Goal: Browse casually

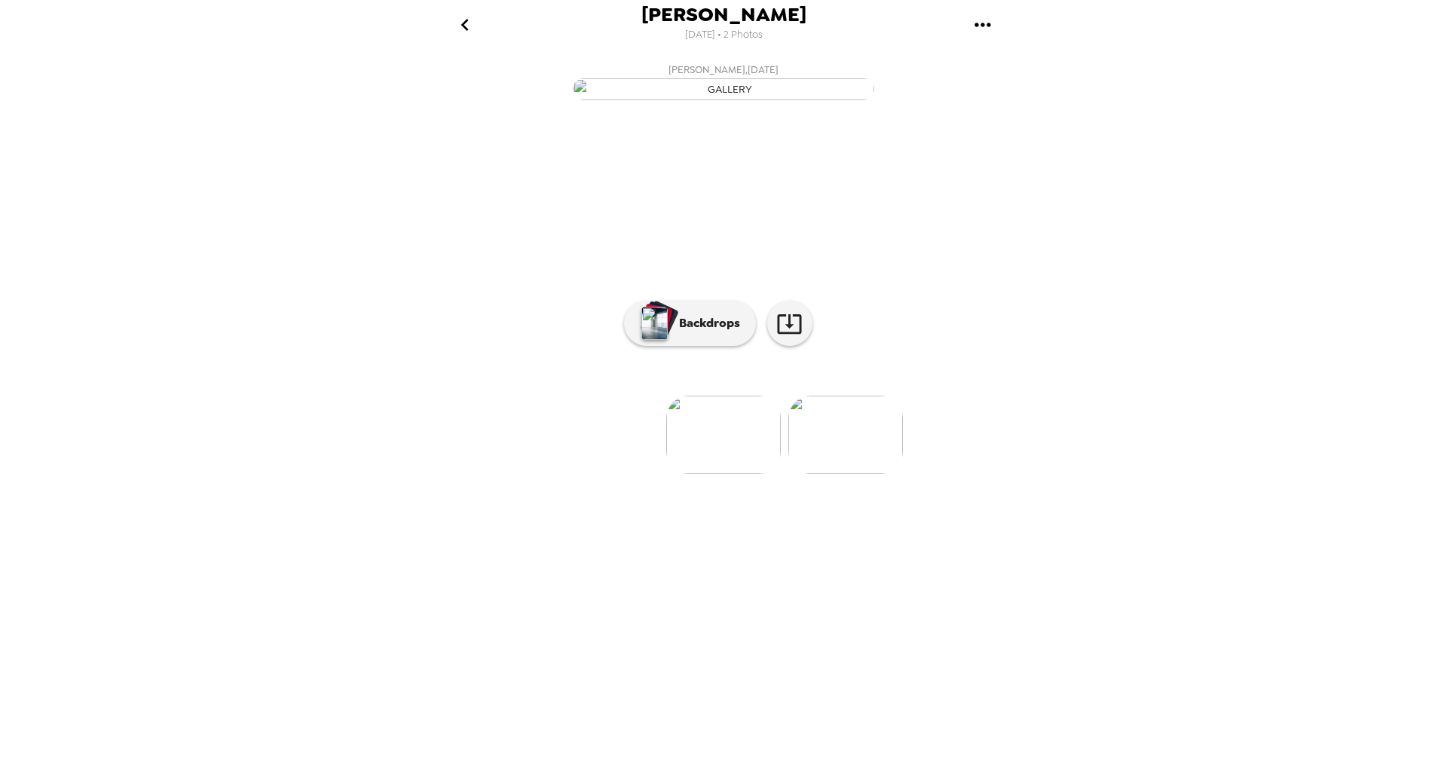
click at [833, 474] on img at bounding box center [845, 435] width 115 height 78
click at [640, 474] on img at bounding box center [603, 435] width 115 height 78
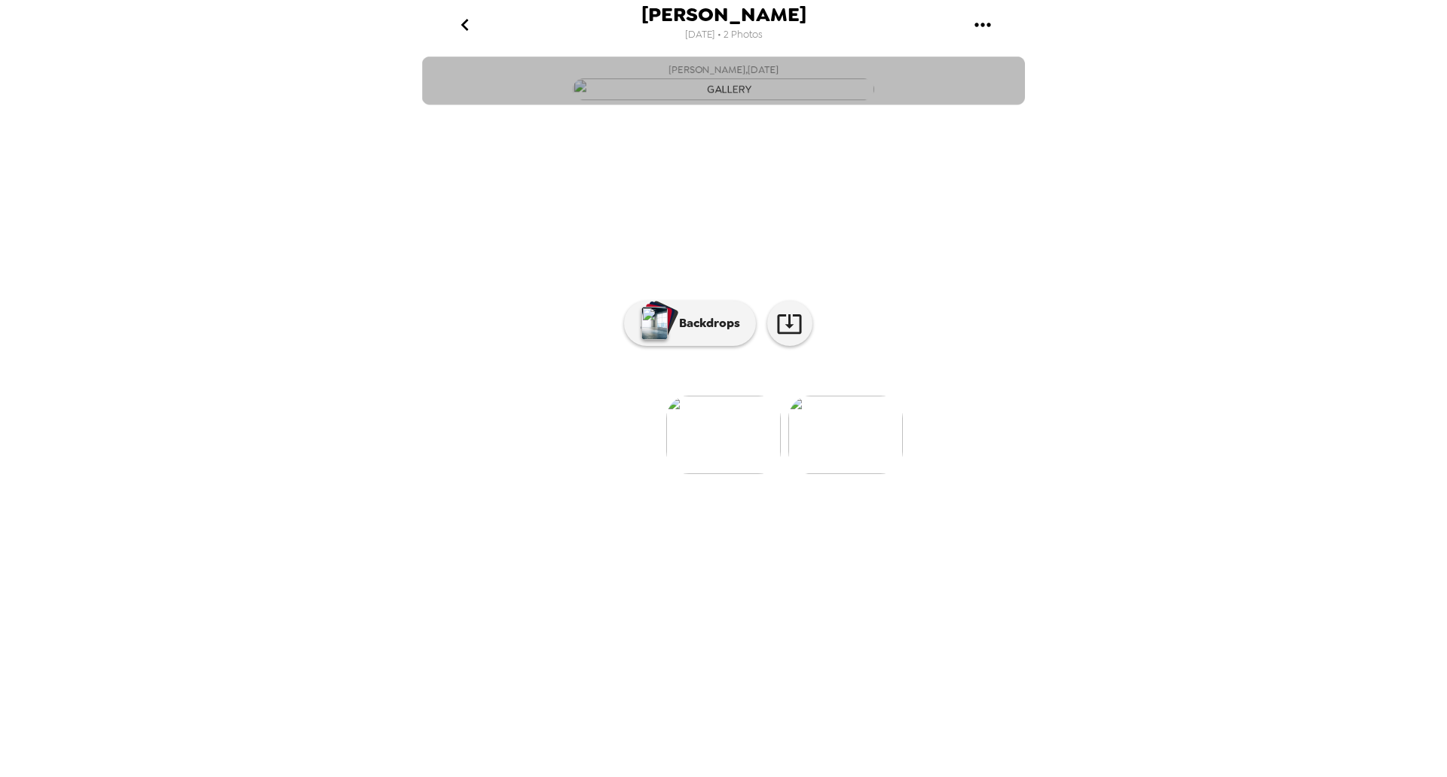
click at [741, 100] on img "button" at bounding box center [723, 89] width 301 height 22
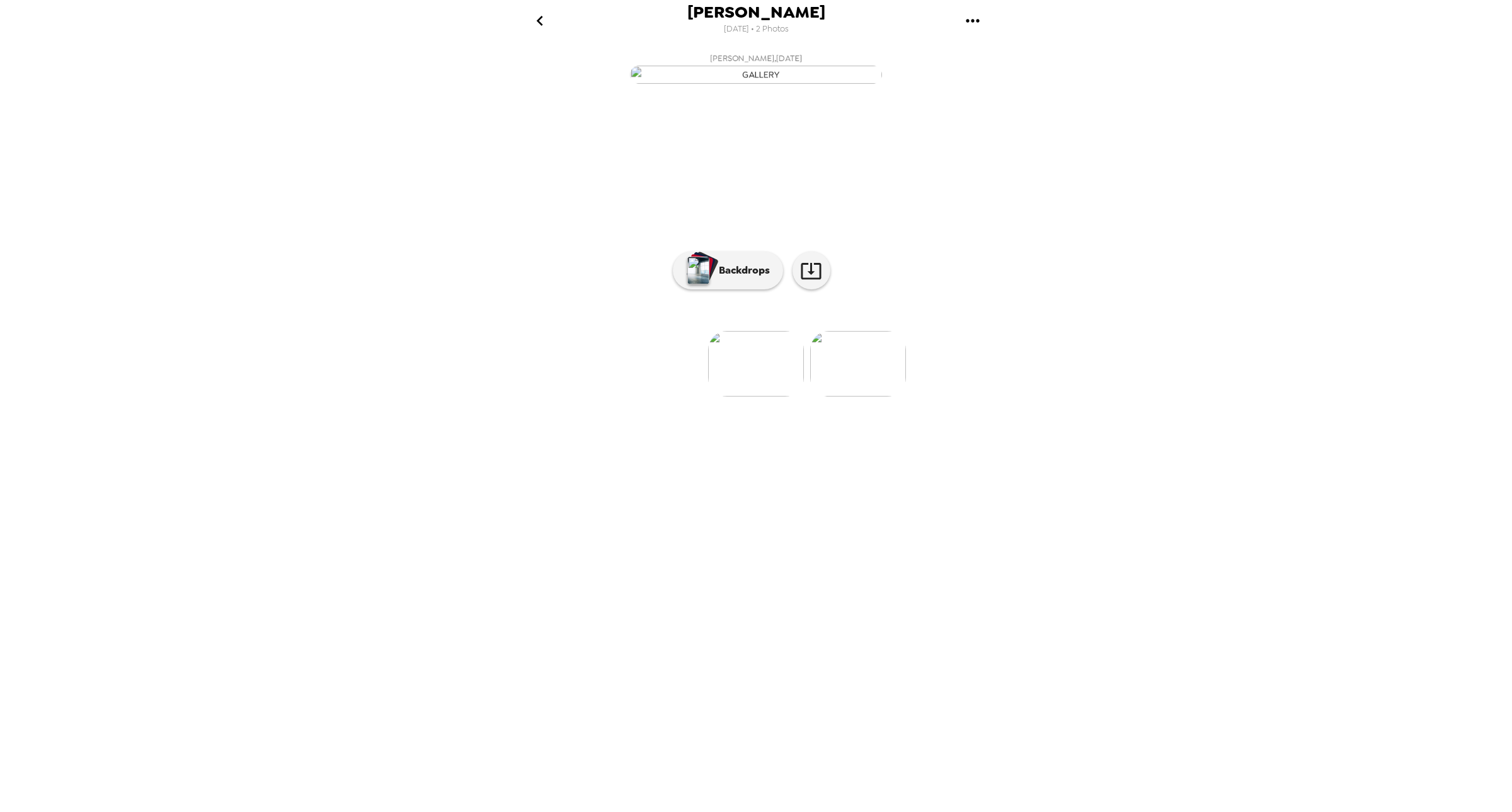
click at [866, 396] on img at bounding box center [858, 364] width 96 height 65
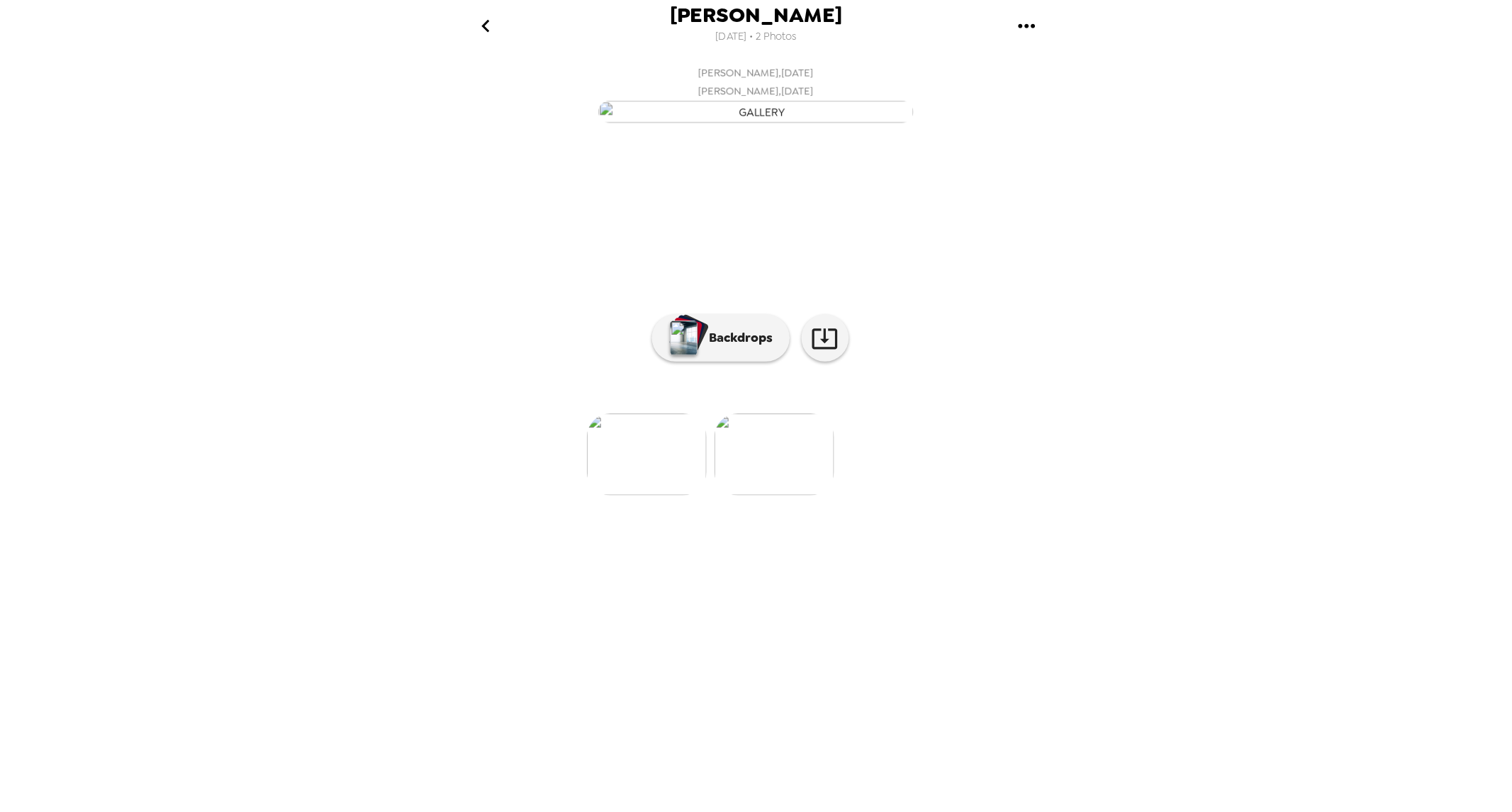
scroll to position [0, 98]
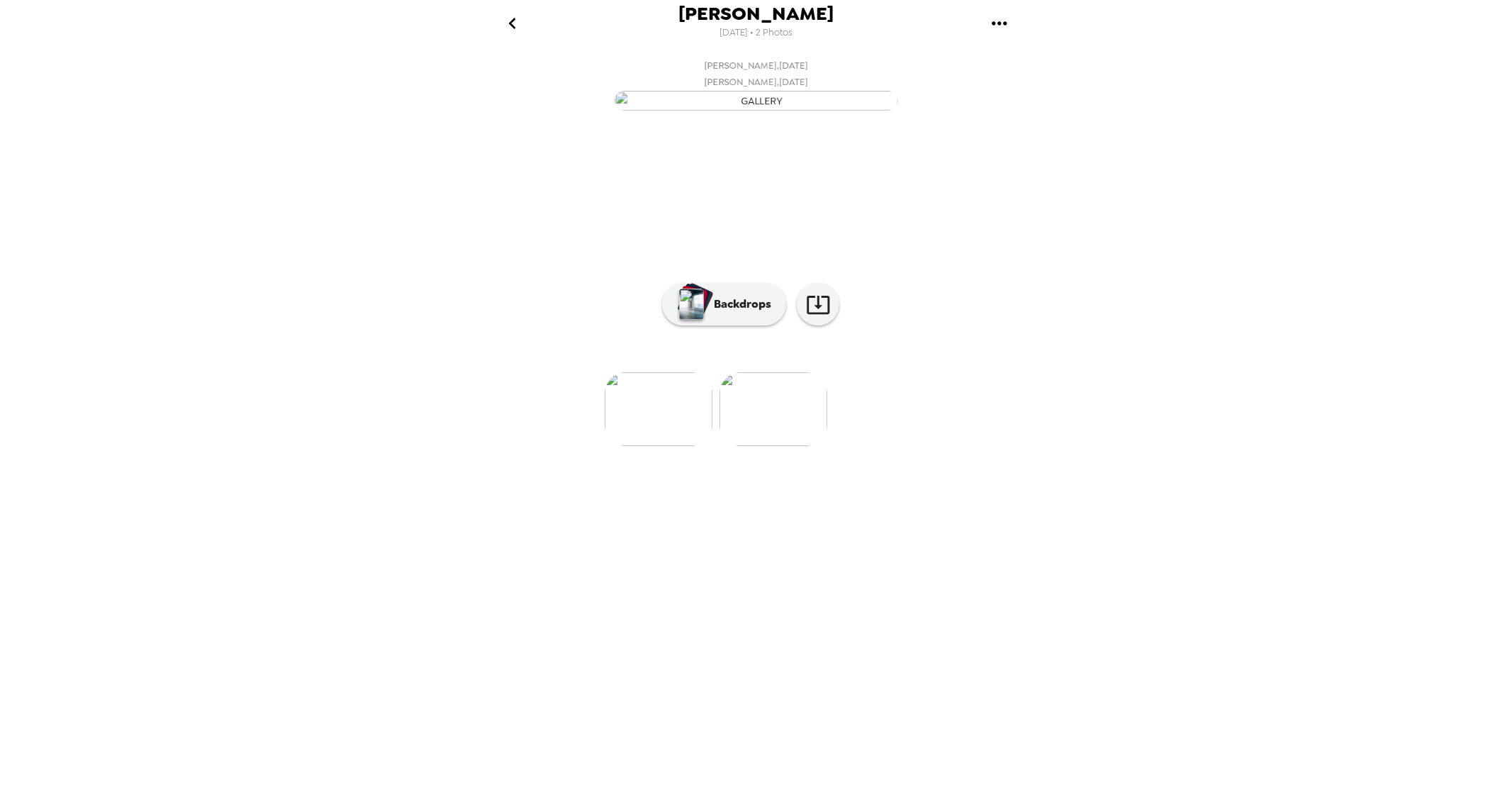
click at [697, 446] on img at bounding box center [659, 409] width 108 height 73
click at [847, 446] on img at bounding box center [871, 409] width 108 height 73
click at [691, 446] on img at bounding box center [643, 409] width 108 height 73
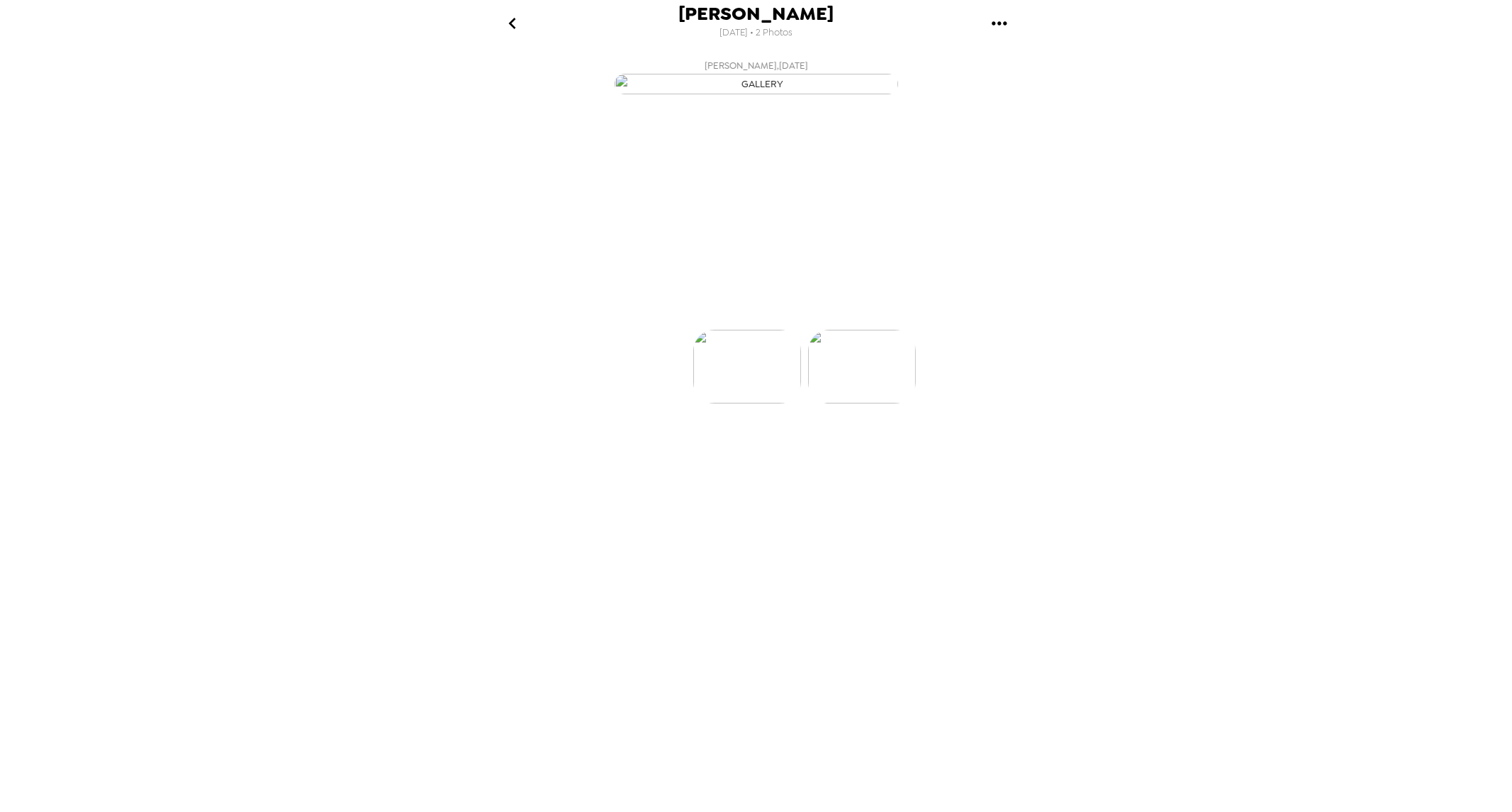
scroll to position [0, 0]
click at [822, 446] on img at bounding box center [871, 409] width 108 height 73
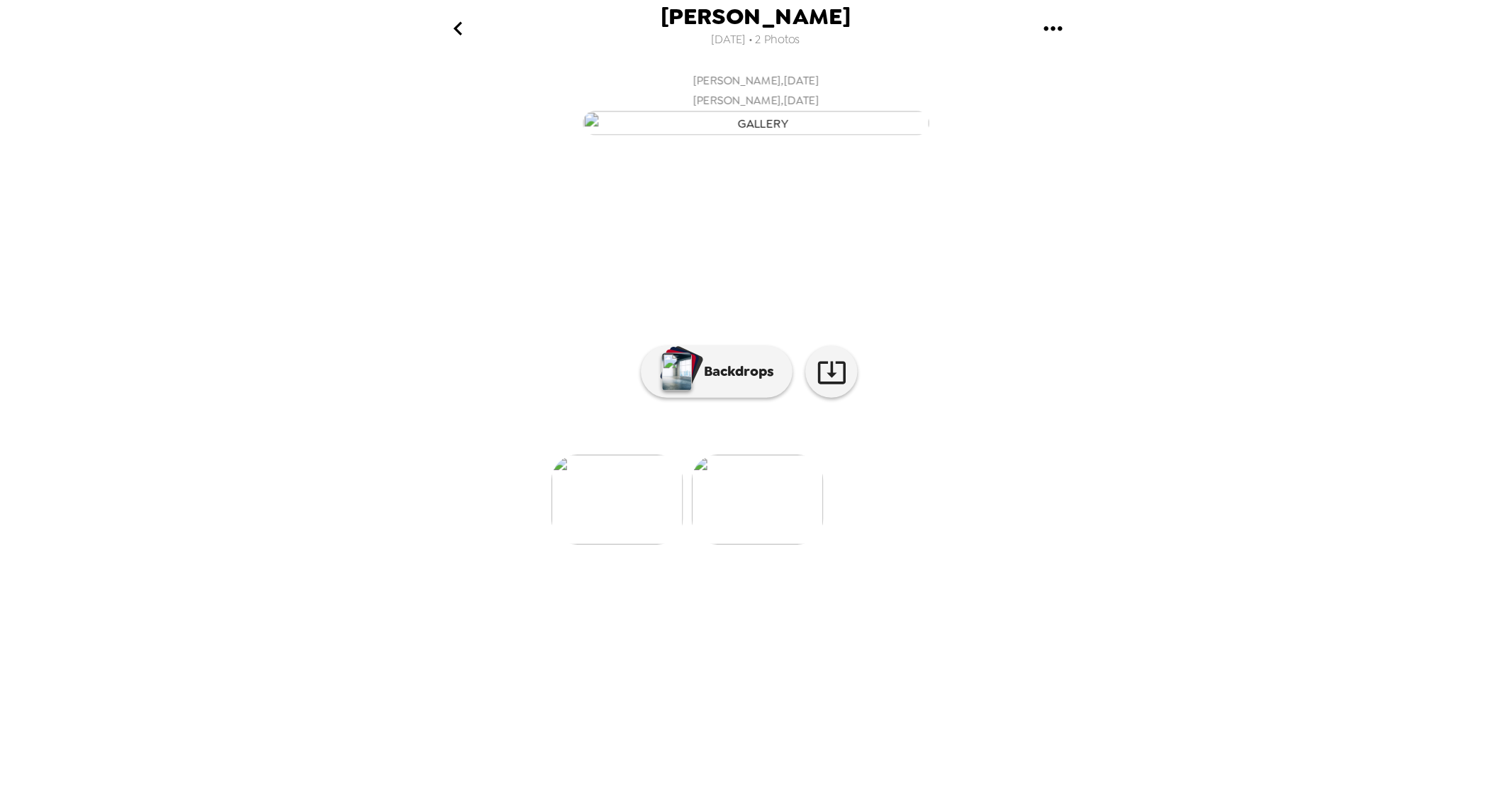
scroll to position [0, 114]
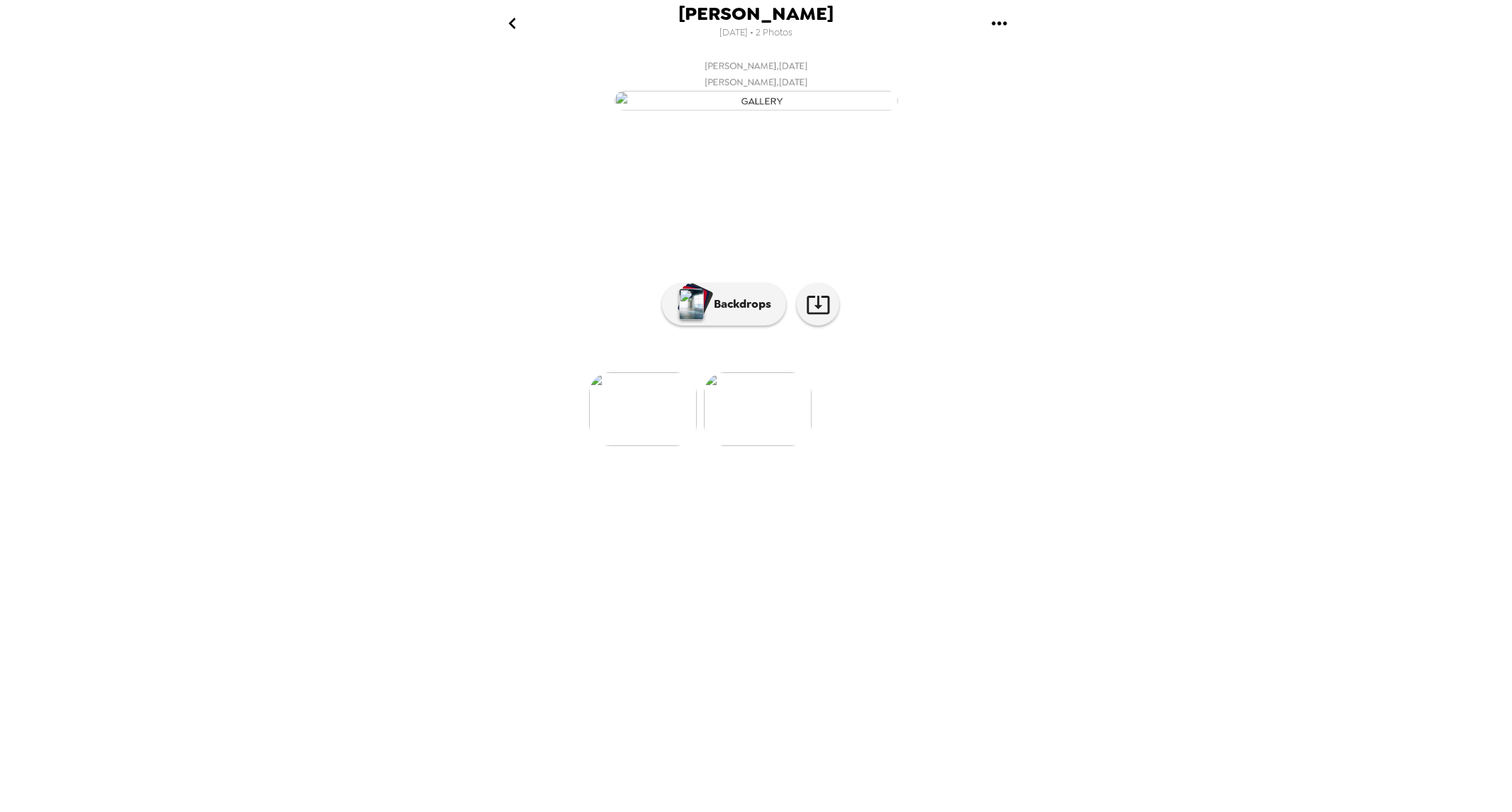
click at [674, 446] on img at bounding box center [643, 409] width 108 height 73
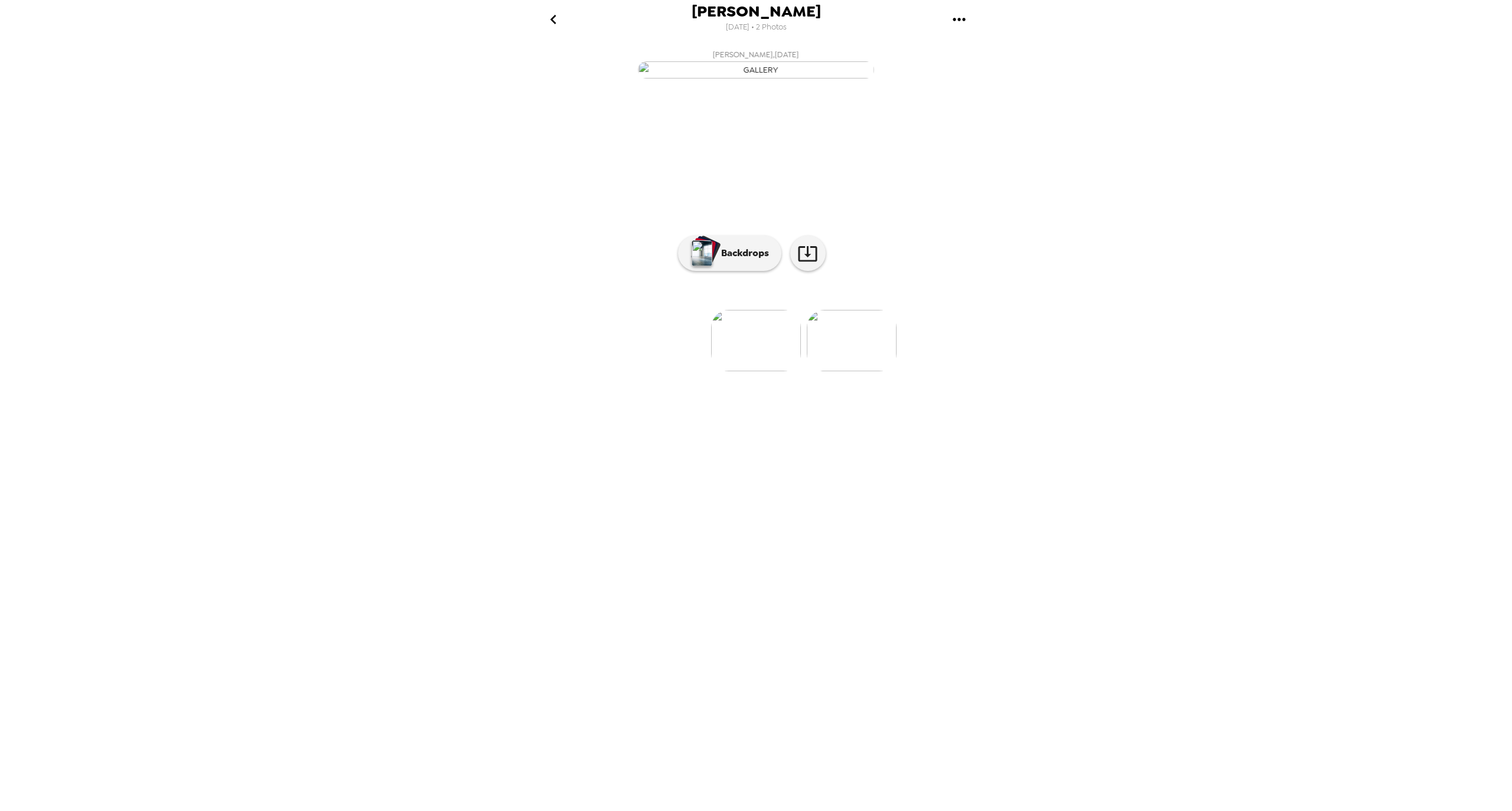
click at [552, 21] on icon "go back" at bounding box center [553, 20] width 6 height 9
